Goal: Information Seeking & Learning: Learn about a topic

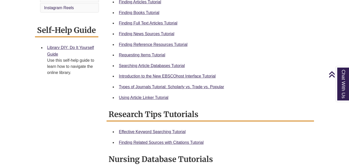
scroll to position [197, 0]
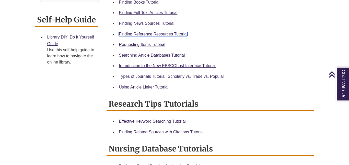
click at [174, 32] on link "Finding Reference Resources Tutorial" at bounding box center [153, 34] width 69 height 4
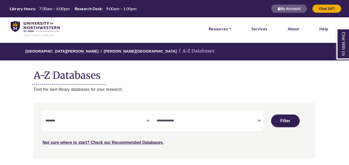
select select "Database Subject Filter"
click at [187, 120] on textarea "Search" at bounding box center [206, 121] width 101 height 4
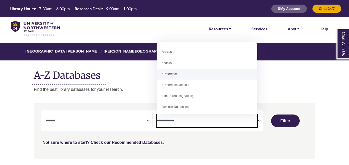
select select "*****"
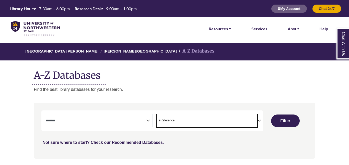
scroll to position [10, 0]
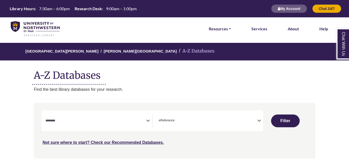
click at [126, 123] on textarea "Search" at bounding box center [95, 121] width 101 height 4
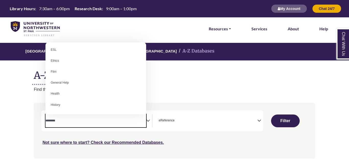
scroll to position [201, 0]
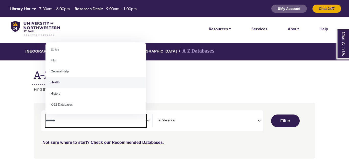
select select "*****"
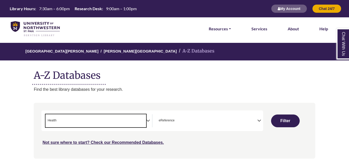
click at [202, 68] on h1 "A-Z Databases" at bounding box center [174, 74] width 281 height 16
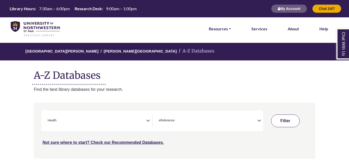
click at [289, 122] on button "Filter" at bounding box center [285, 121] width 29 height 13
click at [240, 79] on h1 "A-Z Databases" at bounding box center [174, 74] width 281 height 16
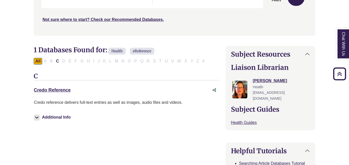
scroll to position [123, 0]
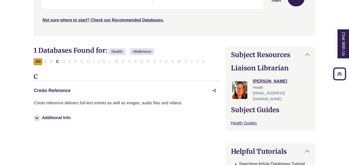
click at [57, 89] on link "Credo Reference This link opens in a new window" at bounding box center [52, 90] width 37 height 5
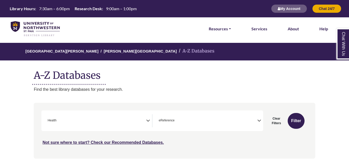
click at [40, 26] on img at bounding box center [35, 29] width 49 height 16
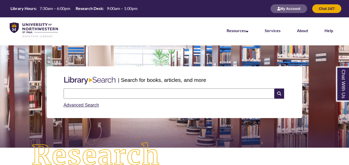
click at [212, 111] on div "| Search for books, articles, and more Search Advanced Search" at bounding box center [174, 92] width 255 height 52
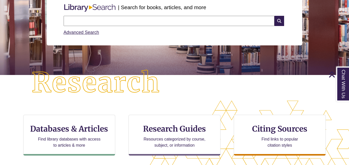
scroll to position [71, 0]
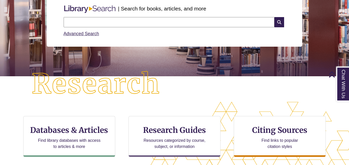
click at [158, 19] on input "text" at bounding box center [169, 22] width 211 height 10
type input "*"
type input "**********"
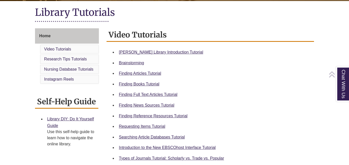
scroll to position [146, 0]
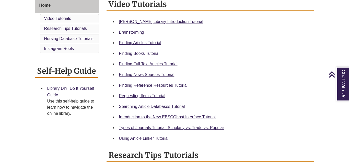
click at [144, 77] on div "Finding News Sources Tutorial" at bounding box center [214, 74] width 191 height 7
click at [146, 76] on link "Finding News Sources Tutorial" at bounding box center [146, 74] width 55 height 4
